Goal: Find contact information: Obtain details needed to contact an individual or organization

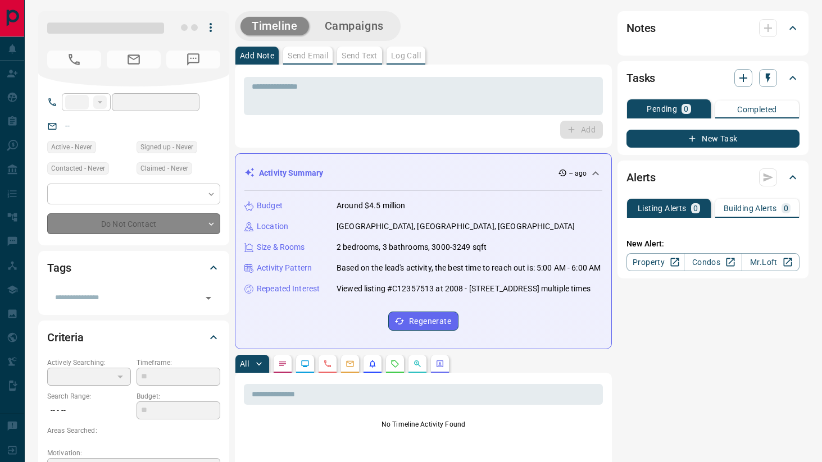
type input "**********"
type input "*"
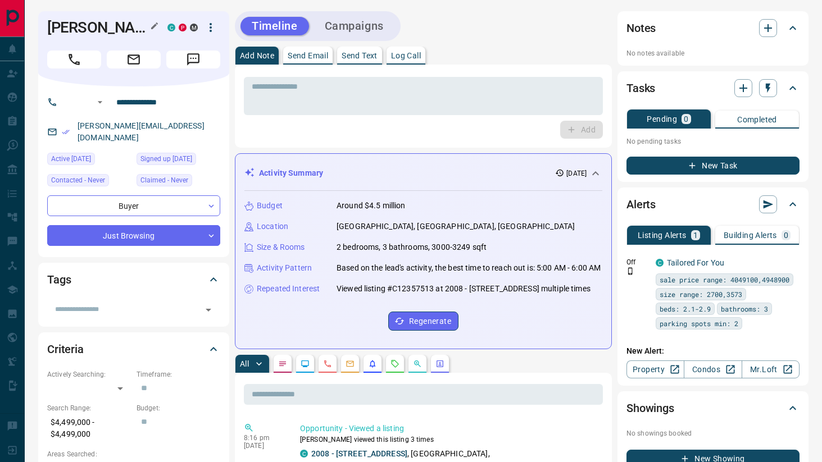
drag, startPoint x: 127, startPoint y: 49, endPoint x: 48, endPoint y: 34, distance: 80.1
click at [48, 34] on h1 "[PERSON_NAME]" at bounding box center [98, 28] width 103 height 18
copy h1 "[PERSON_NAME]"
click at [75, 25] on h1 "[PERSON_NAME]" at bounding box center [98, 28] width 103 height 18
drag, startPoint x: 47, startPoint y: 26, endPoint x: 121, endPoint y: 48, distance: 77.2
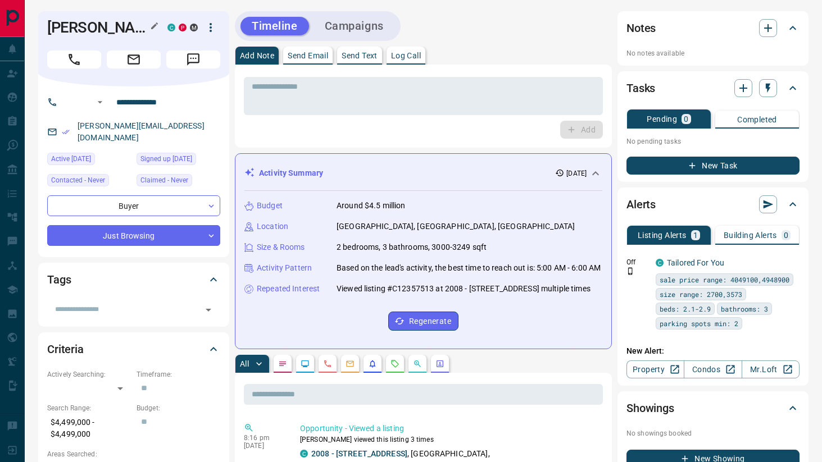
click at [121, 37] on h1 "[PERSON_NAME]" at bounding box center [98, 28] width 103 height 18
click at [101, 37] on h1 "[PERSON_NAME]" at bounding box center [98, 28] width 103 height 18
click at [286, 83] on textarea at bounding box center [423, 96] width 343 height 29
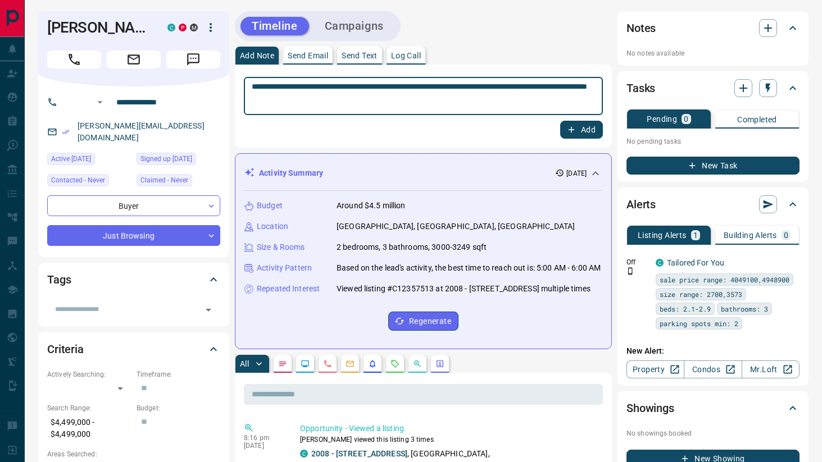
type textarea "**********"
click at [601, 129] on button "Add" at bounding box center [581, 130] width 43 height 18
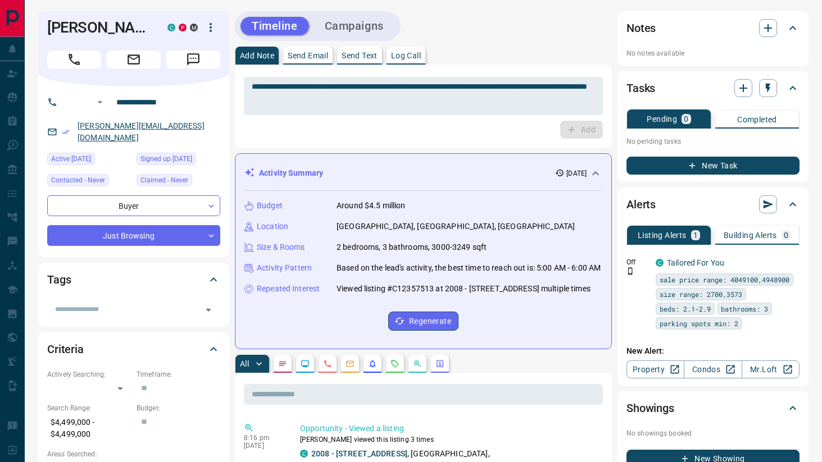
click at [151, 142] on link "[PERSON_NAME][EMAIL_ADDRESS][DOMAIN_NAME]" at bounding box center [141, 131] width 127 height 21
